Goal: Transaction & Acquisition: Purchase product/service

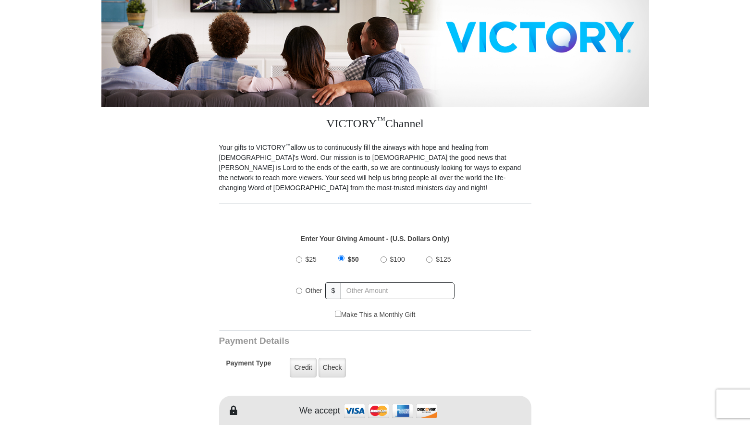
scroll to position [192, 0]
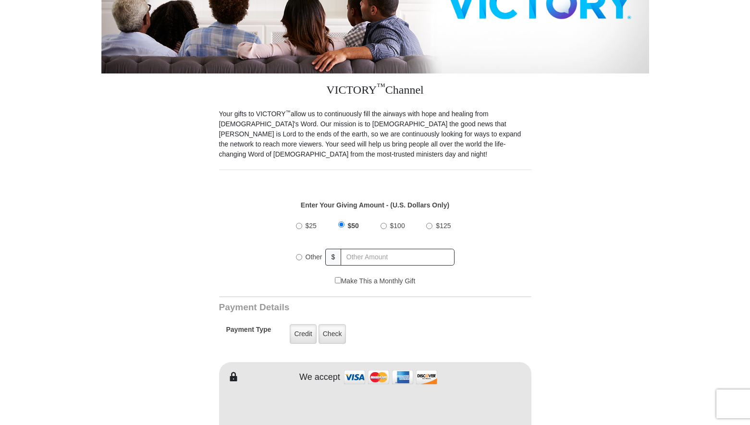
click at [384, 223] on input "$100" at bounding box center [384, 226] width 6 height 6
radio input "true"
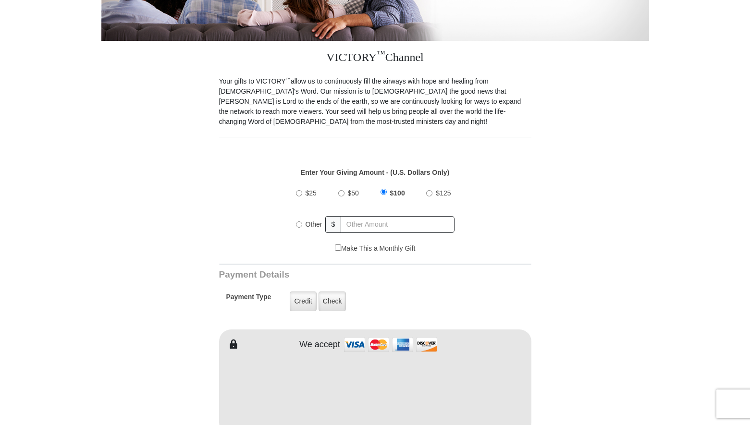
scroll to position [288, 0]
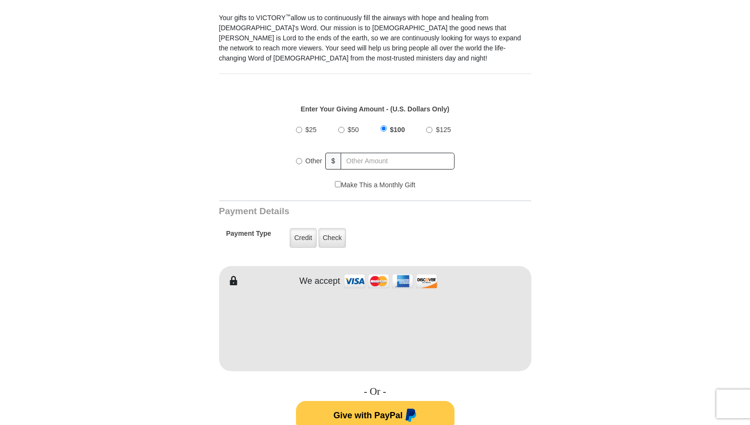
type input "Dave"
type input "De Fraga"
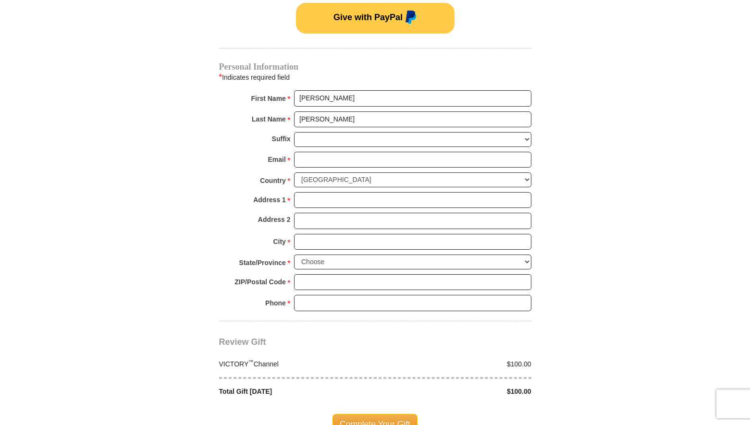
scroll to position [673, 0]
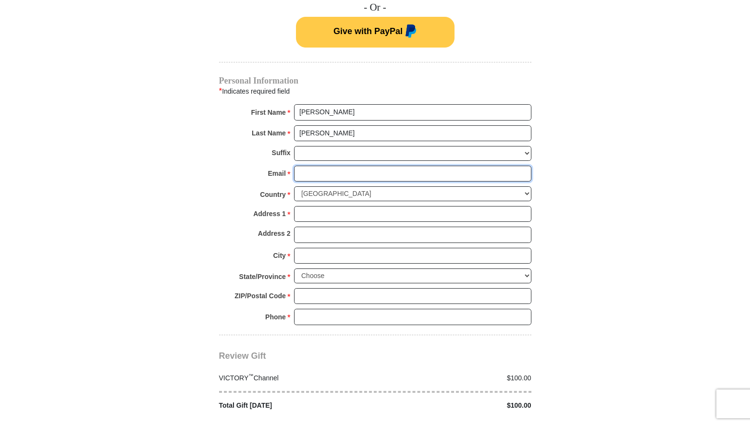
click at [308, 166] on input "Email *" at bounding box center [412, 174] width 237 height 16
type input "defrade@chevron.com"
type input "7101 Creemore Street"
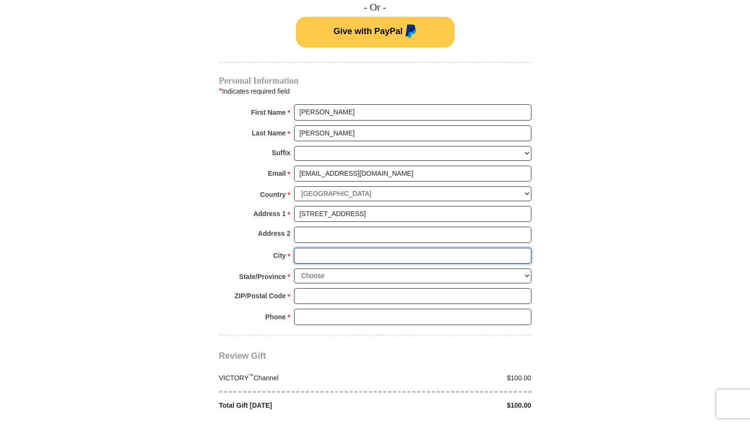
type input "Bakersfield"
select select "CA"
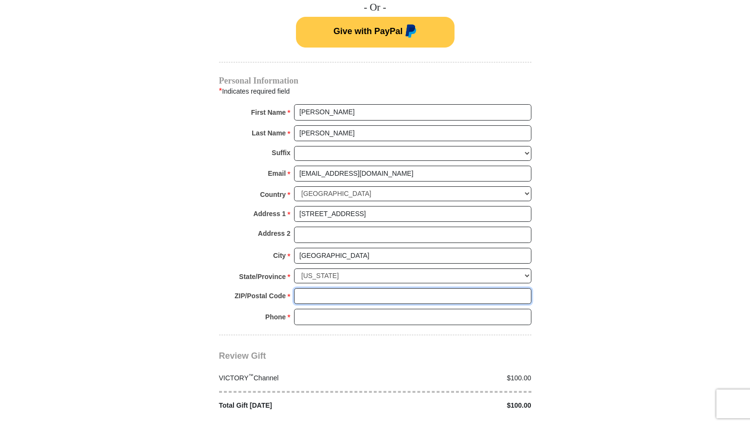
type input "93308"
type input "6619781562"
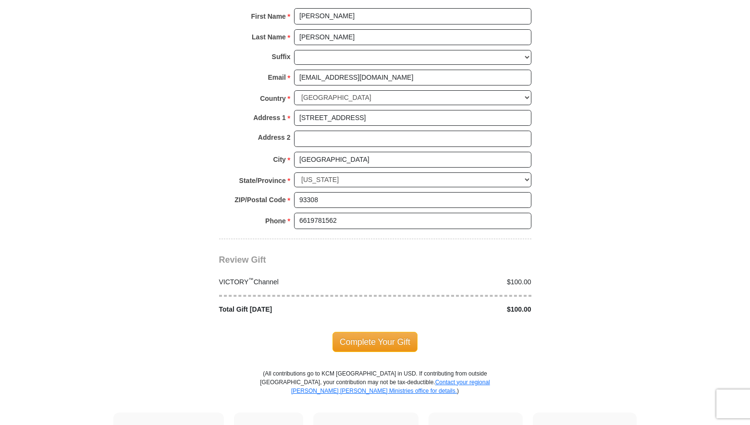
scroll to position [817, 0]
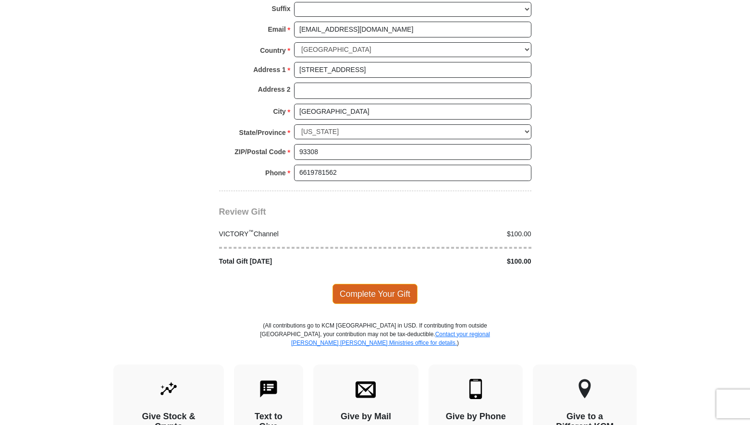
click at [361, 284] on span "Complete Your Gift" at bounding box center [374, 294] width 85 height 20
